Goal: Check status: Check status

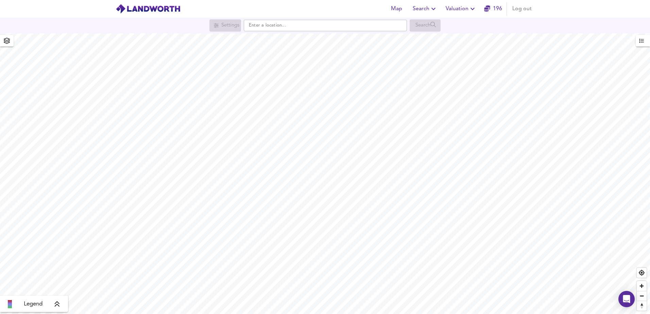
click at [475, 10] on icon "button" at bounding box center [472, 9] width 8 height 8
click at [459, 37] on li "Valuation Report History" at bounding box center [460, 37] width 81 height 12
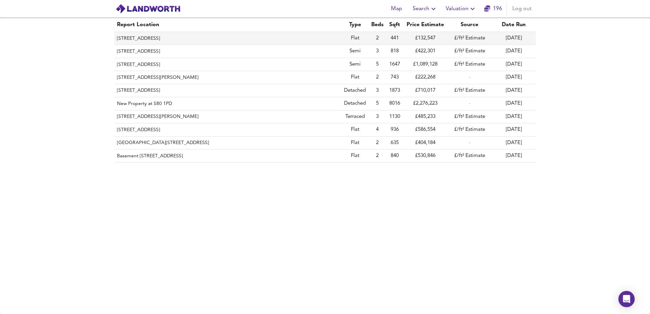
click at [200, 40] on th "[STREET_ADDRESS]" at bounding box center [227, 38] width 227 height 13
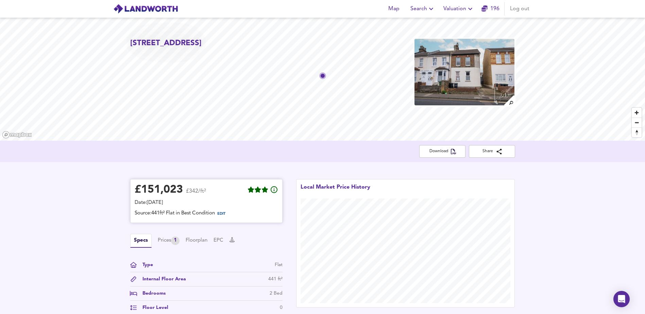
click at [226, 219] on div "£ 151,023 £342/ft² Date: [DATE] Source: 441ft² Flat in Best Condition EDIT" at bounding box center [206, 201] width 152 height 44
click at [224, 215] on span "EDIT" at bounding box center [221, 214] width 8 height 4
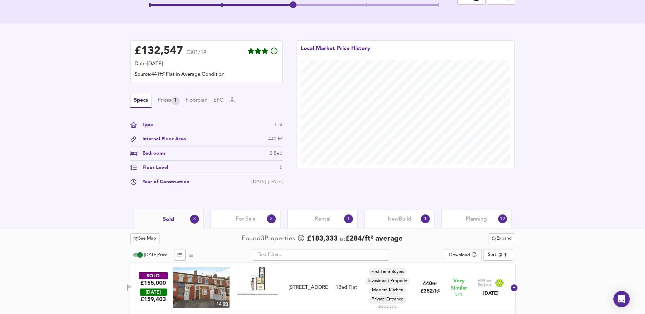
scroll to position [170, 0]
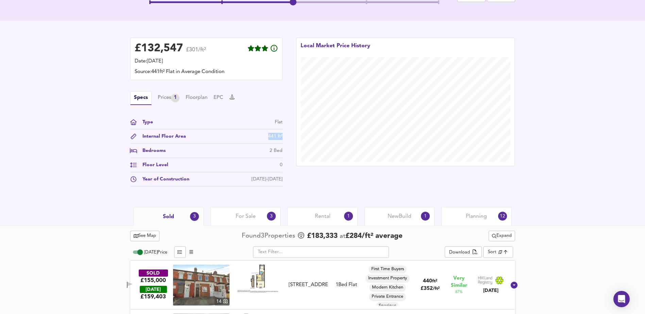
drag, startPoint x: 256, startPoint y: 136, endPoint x: 286, endPoint y: 137, distance: 29.6
click at [286, 137] on div "£ 132,547 £301/ft² Date: [DATE] Source: 441ft² Flat in Average Condition Specs …" at bounding box center [206, 114] width 166 height 166
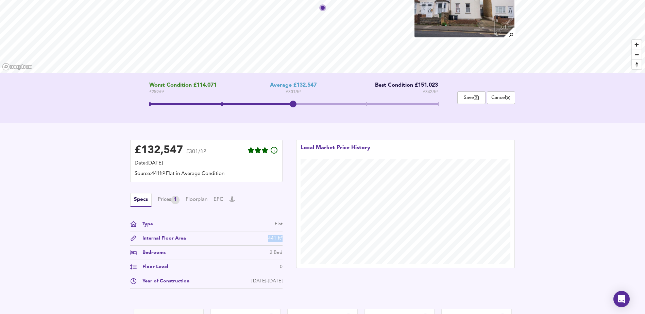
scroll to position [0, 0]
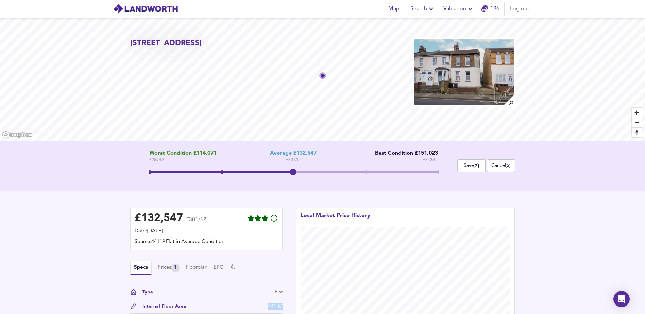
drag, startPoint x: 195, startPoint y: 53, endPoint x: 232, endPoint y: 53, distance: 36.7
click at [201, 49] on h2 "[STREET_ADDRESS]" at bounding box center [165, 43] width 71 height 11
copy h2 "DA11 0RG"
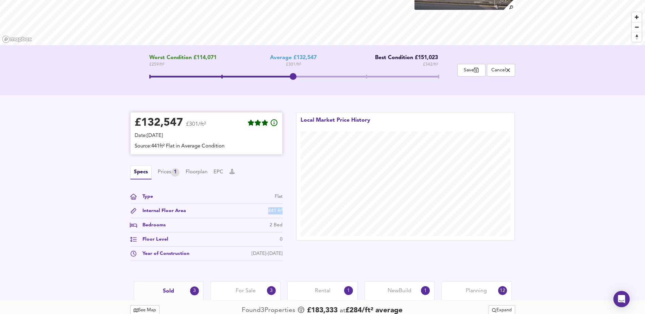
scroll to position [34, 0]
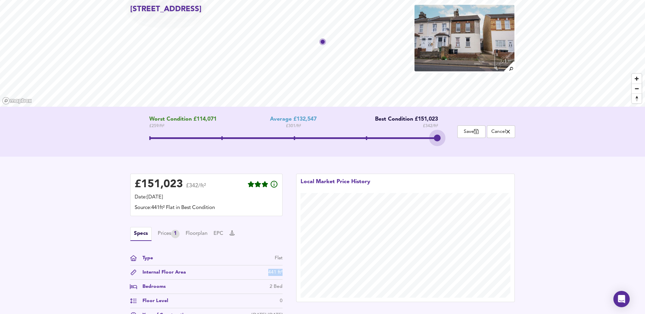
drag, startPoint x: 288, startPoint y: 138, endPoint x: 422, endPoint y: 145, distance: 134.0
click at [422, 145] on div "Worst Condition £114,071 £ 259 / ft² Average £132,547 £ 301 / ft² Best Conditio…" at bounding box center [293, 131] width 327 height 31
drag, startPoint x: 130, startPoint y: 11, endPoint x: 236, endPoint y: 21, distance: 106.2
click at [201, 15] on h2 "[STREET_ADDRESS]" at bounding box center [165, 10] width 71 height 11
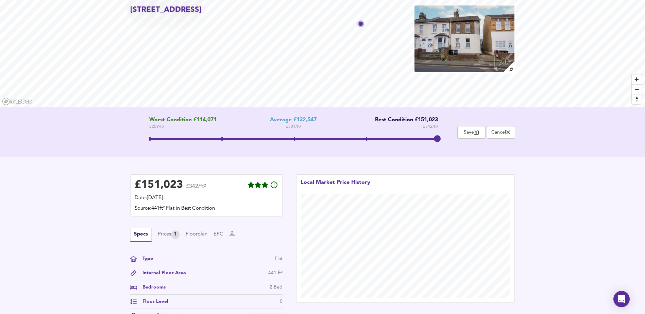
copy h2 "[STREET_ADDRESS]"
